Goal: Answer question/provide support: Share knowledge or assist other users

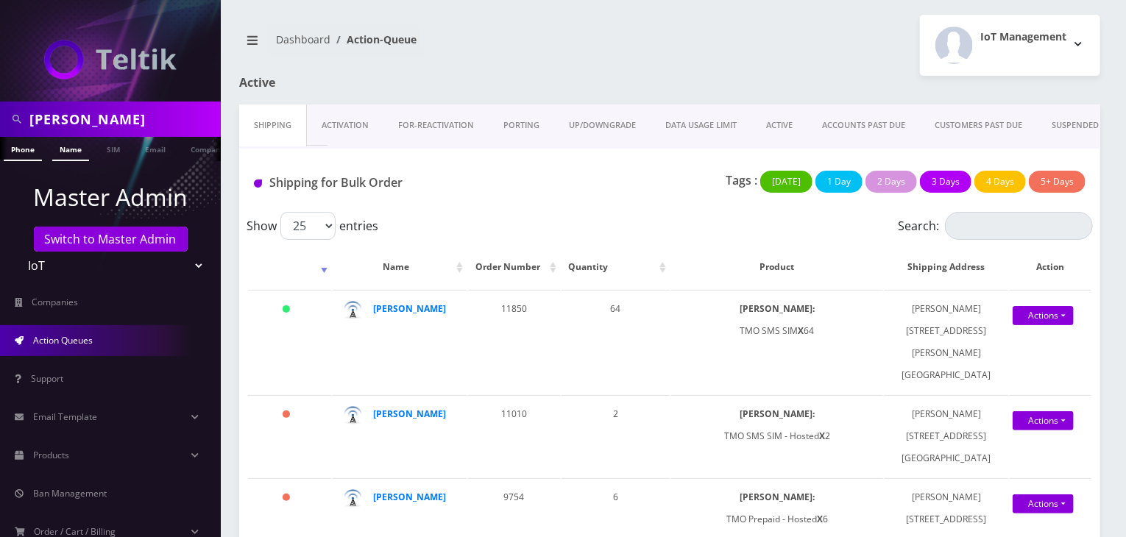
type input "scott"
click at [69, 158] on link "Name" at bounding box center [70, 149] width 37 height 24
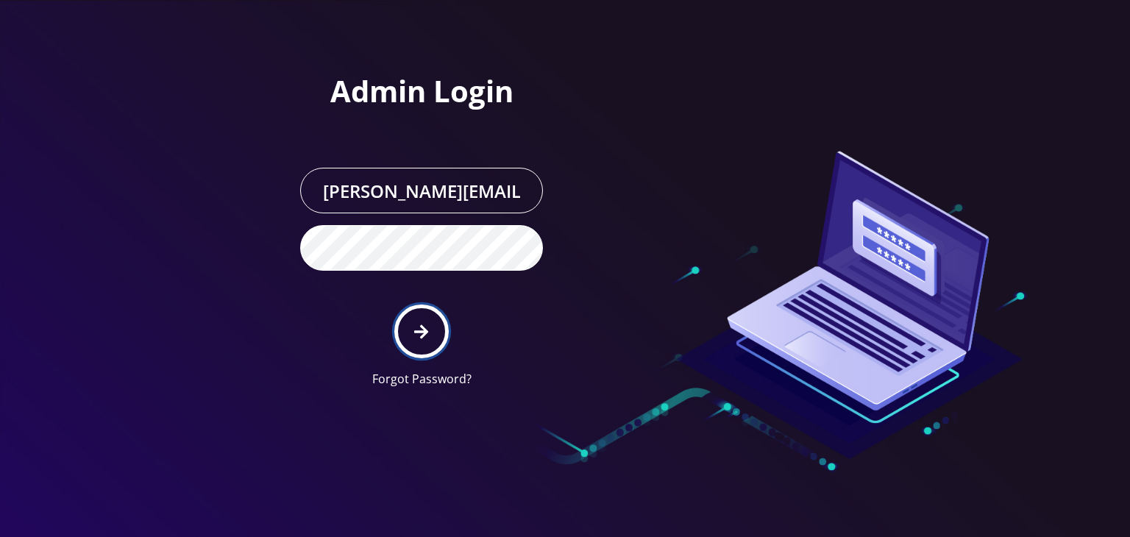
click at [430, 310] on button "submit" at bounding box center [421, 332] width 54 height 54
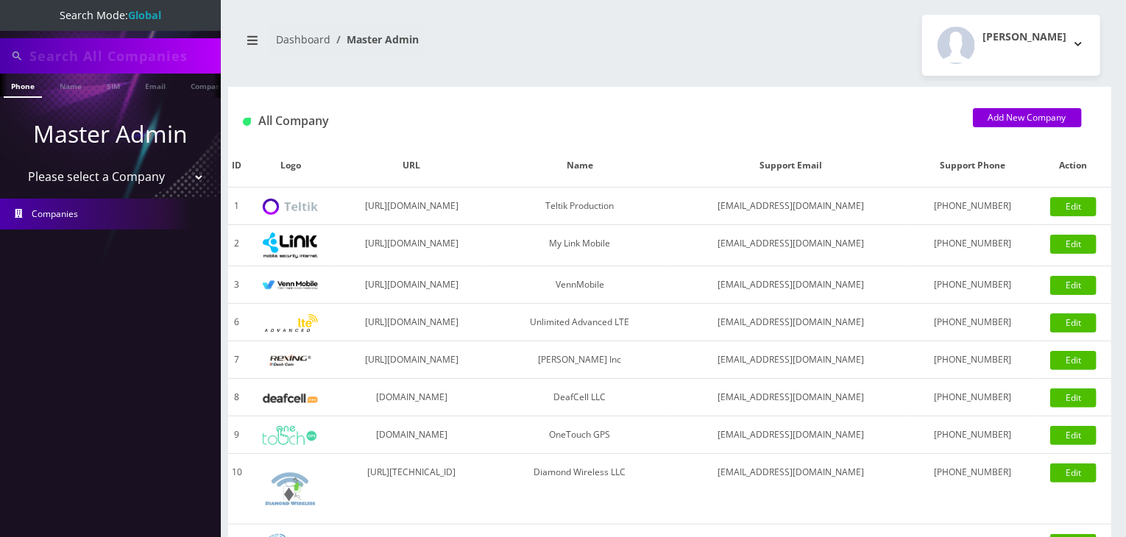
type input "scott"
click at [105, 176] on select "Please select a Company Teltik Production My Link Mobile VennMobile Unlimited A…" at bounding box center [111, 177] width 188 height 28
select select "13"
click at [17, 163] on select "Please select a Company Teltik Production My Link Mobile VennMobile Unlimited A…" at bounding box center [111, 177] width 188 height 28
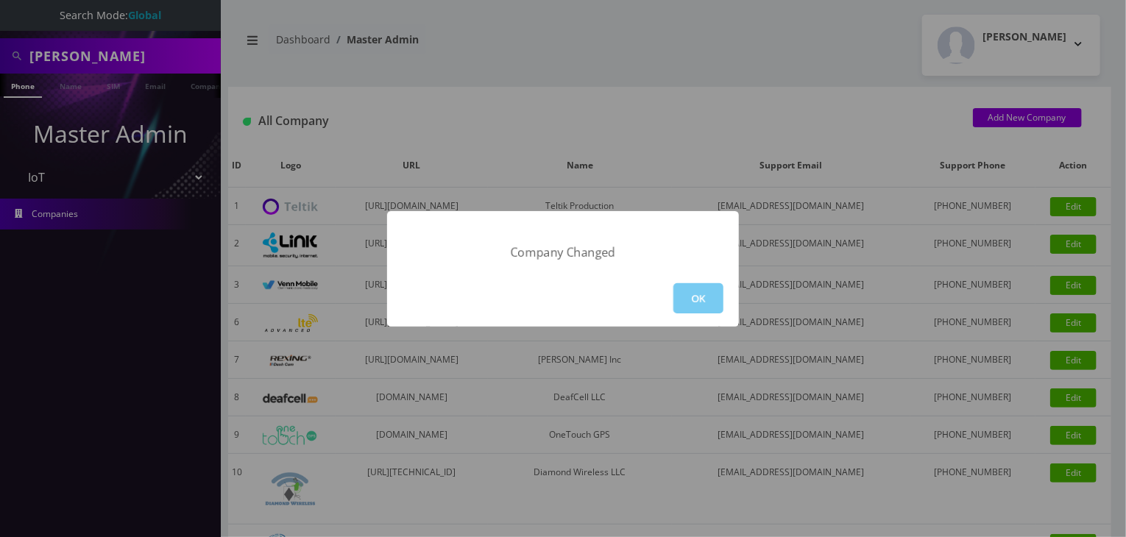
click at [692, 287] on button "OK" at bounding box center [698, 298] width 50 height 30
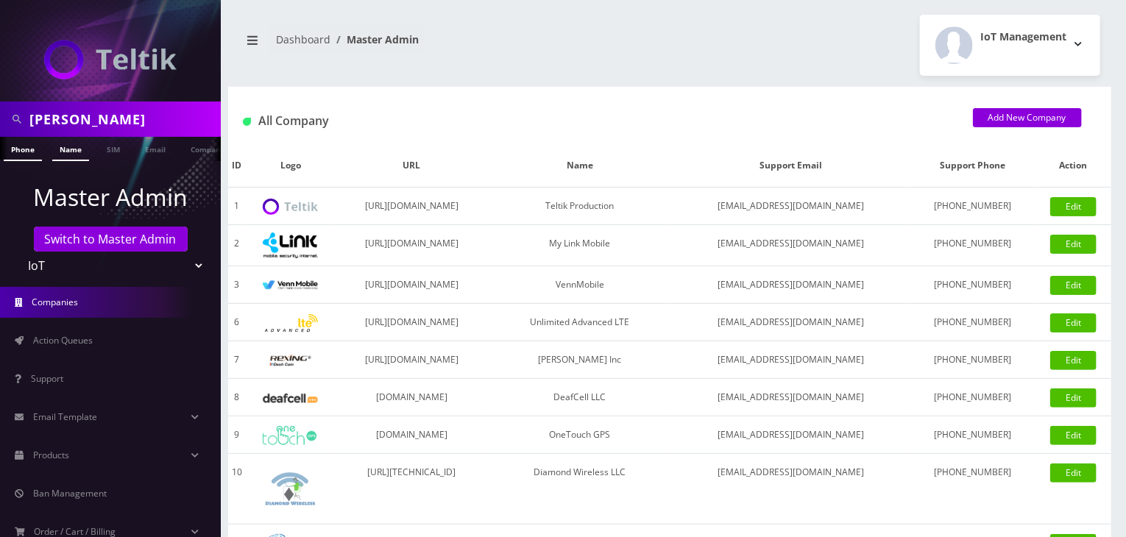
click at [66, 146] on link "Name" at bounding box center [70, 149] width 37 height 24
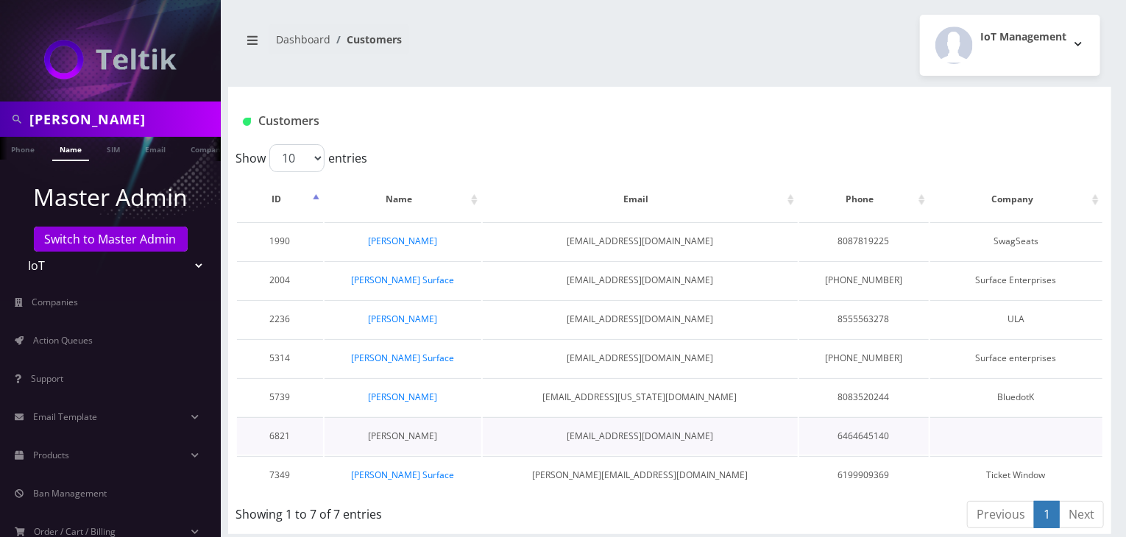
click at [413, 430] on link "[PERSON_NAME]" at bounding box center [402, 436] width 69 height 13
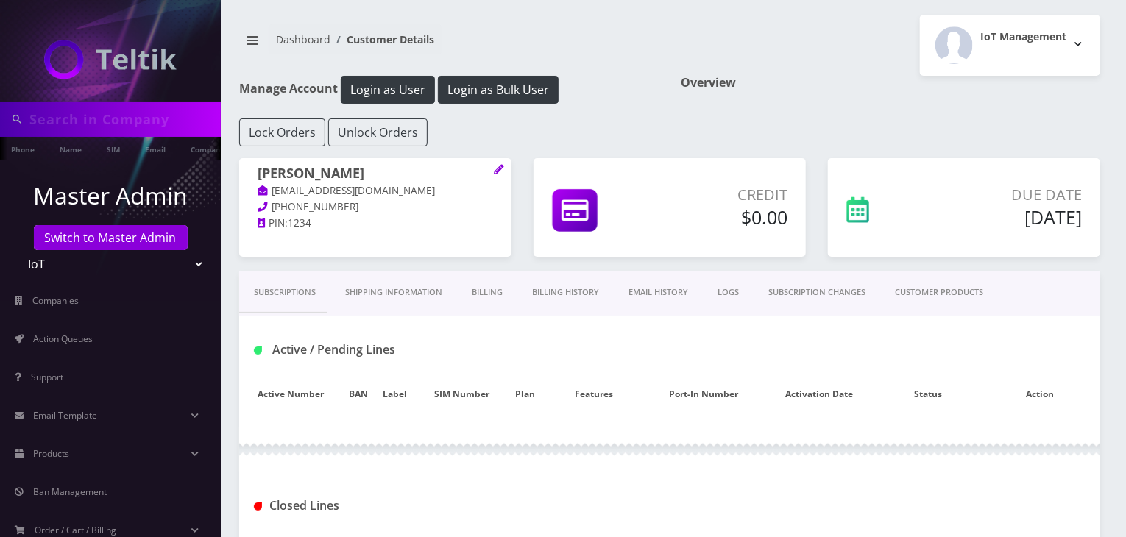
type input "[PERSON_NAME]"
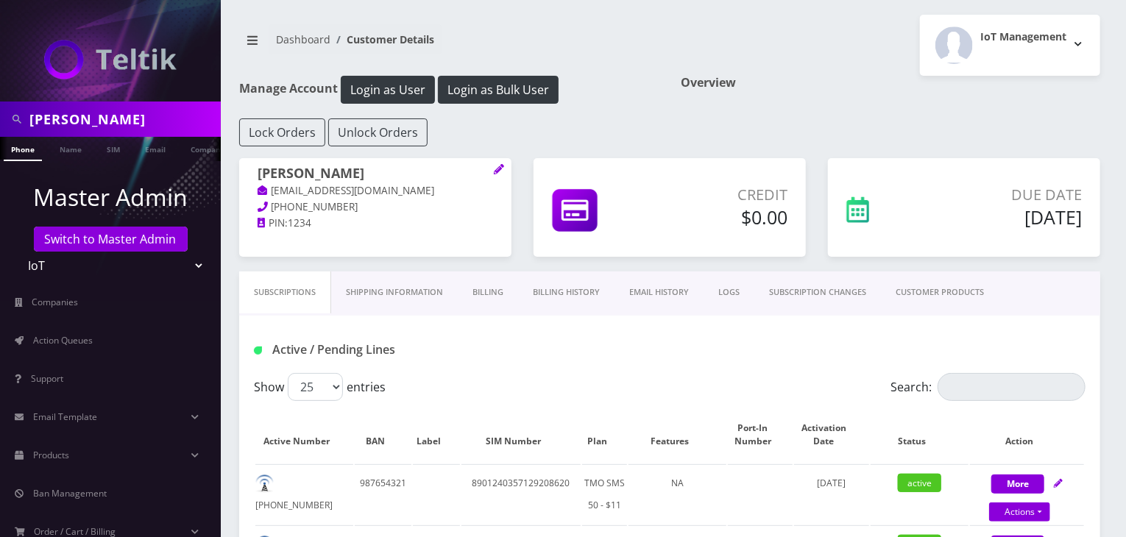
click at [954, 303] on link "CUSTOMER PRODUCTS" at bounding box center [940, 292] width 118 height 42
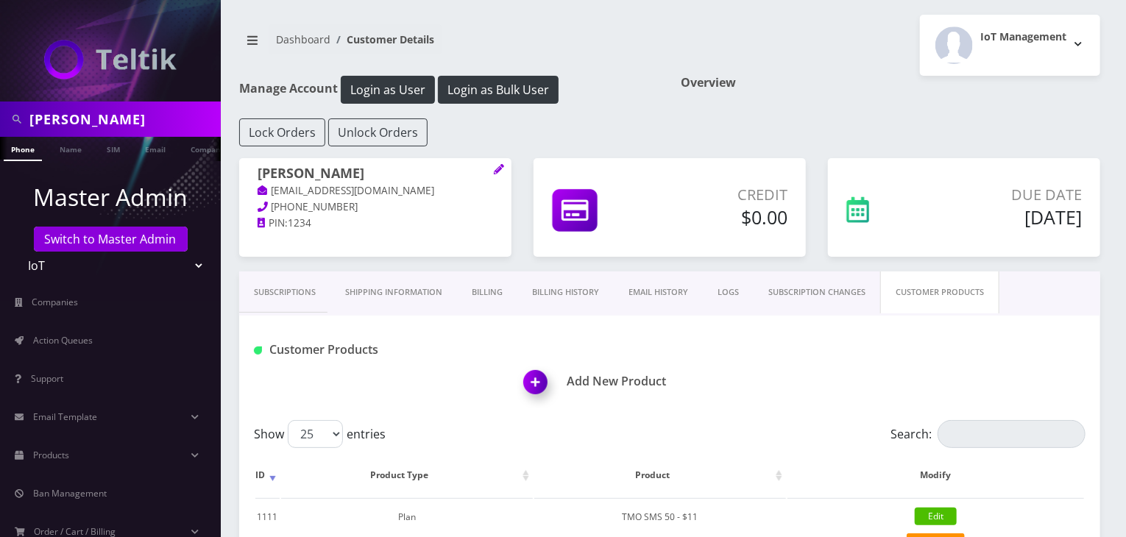
click at [291, 296] on link "Subscriptions" at bounding box center [284, 292] width 91 height 42
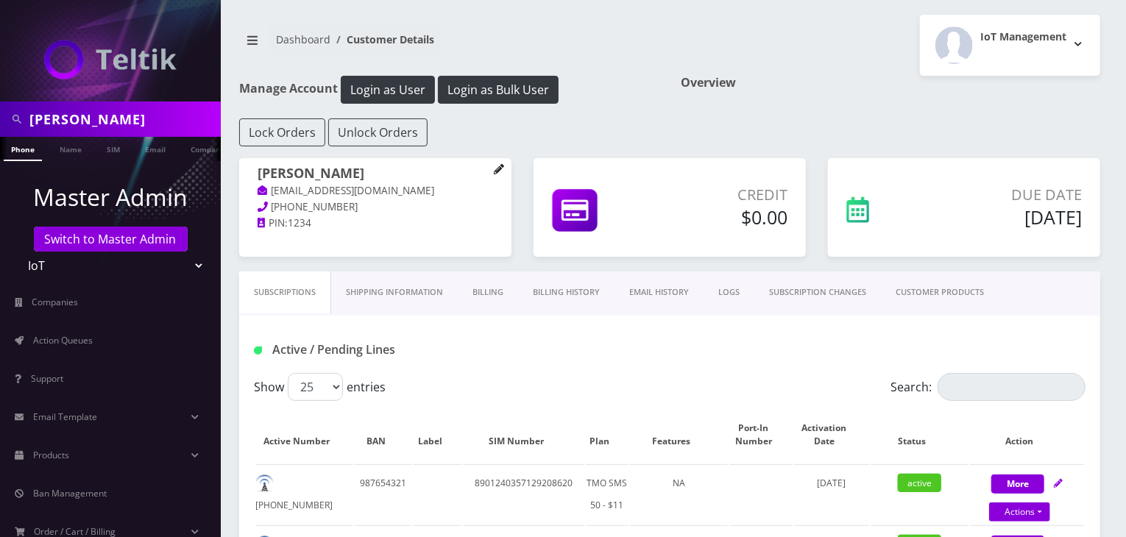
click at [497, 171] on icon at bounding box center [499, 169] width 10 height 10
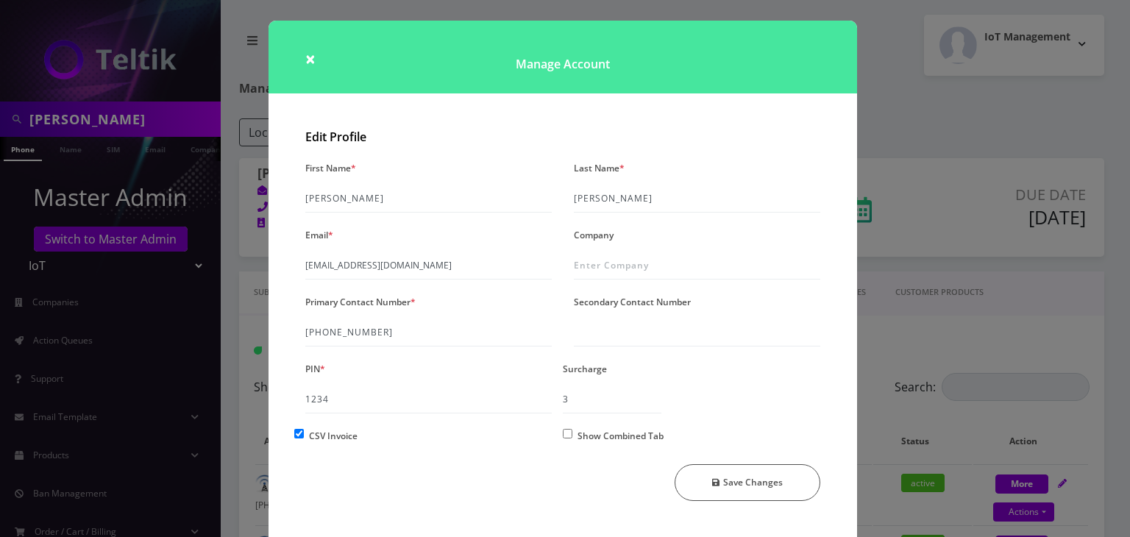
click at [974, 192] on div "× Manage Account Edit Profile First Name * [PERSON_NAME] Last Name * [PERSON_NA…" at bounding box center [565, 268] width 1130 height 537
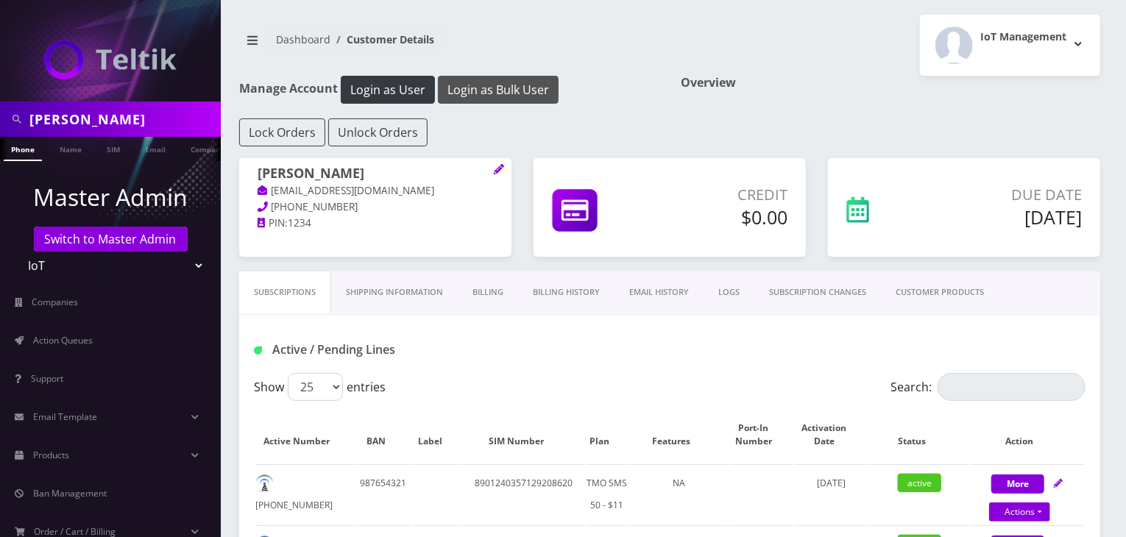
click at [515, 91] on button "Login as Bulk User" at bounding box center [498, 90] width 121 height 28
